Goal: Transaction & Acquisition: Book appointment/travel/reservation

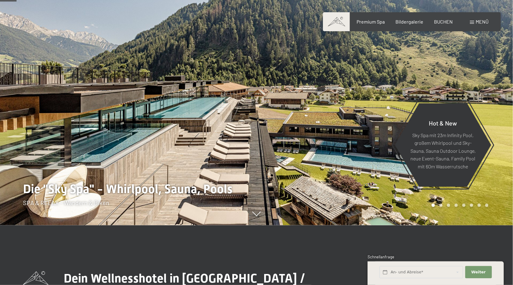
scroll to position [30, 0]
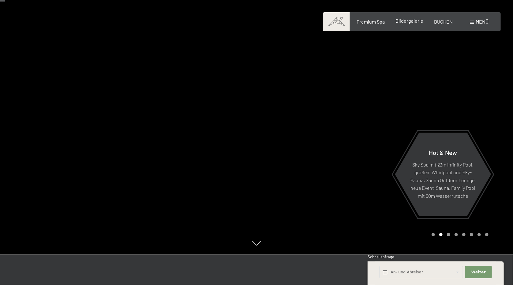
click at [404, 23] on span "Bildergalerie" at bounding box center [409, 21] width 28 height 6
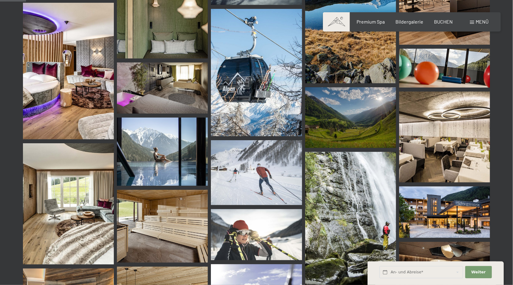
scroll to position [428, 0]
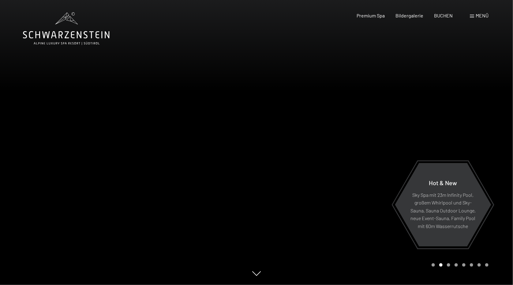
click at [473, 16] on span at bounding box center [471, 16] width 4 height 3
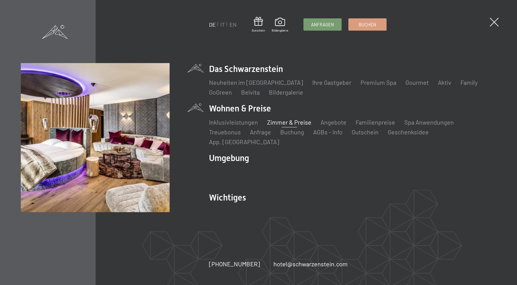
click at [298, 124] on link "Zimmer & Preise" at bounding box center [289, 121] width 44 height 7
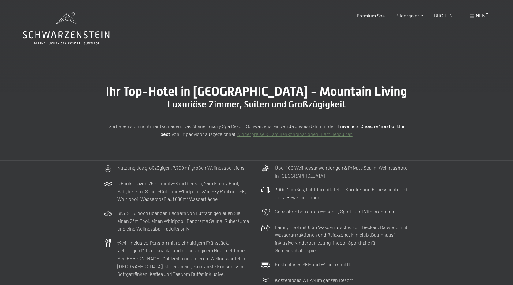
click at [476, 16] on span "Menü" at bounding box center [481, 16] width 13 height 6
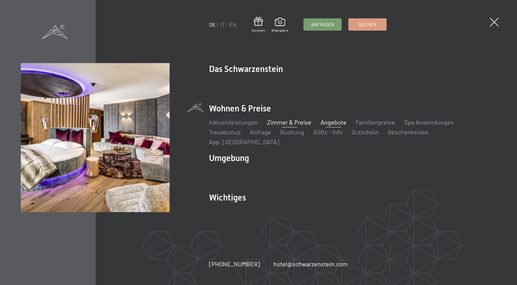
click at [336, 124] on link "Angebote" at bounding box center [334, 121] width 26 height 7
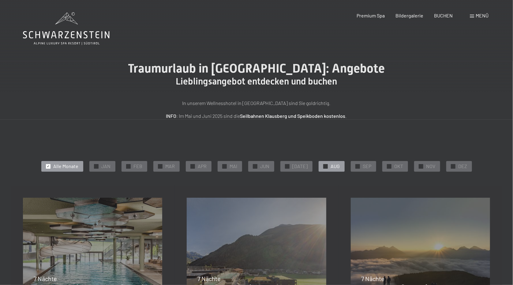
click at [332, 166] on span "AUG" at bounding box center [335, 166] width 9 height 7
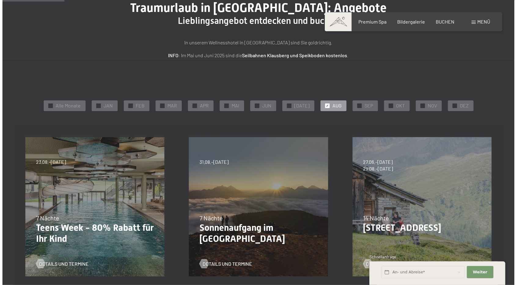
scroll to position [61, 0]
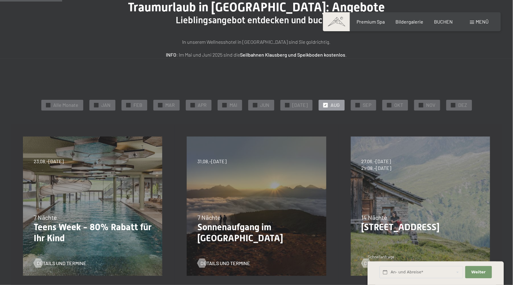
click at [476, 23] on span "Menü" at bounding box center [481, 22] width 13 height 6
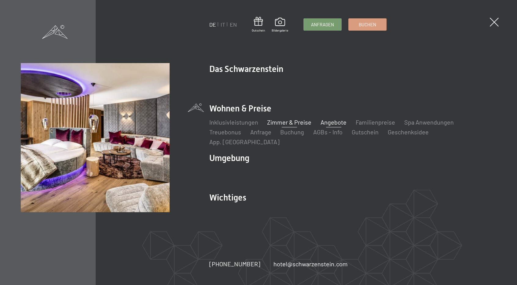
click at [284, 124] on link "Zimmer & Preise" at bounding box center [289, 121] width 44 height 7
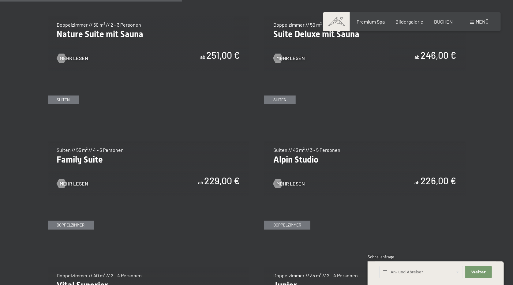
scroll to position [703, 0]
